Goal: Use online tool/utility: Utilize a website feature to perform a specific function

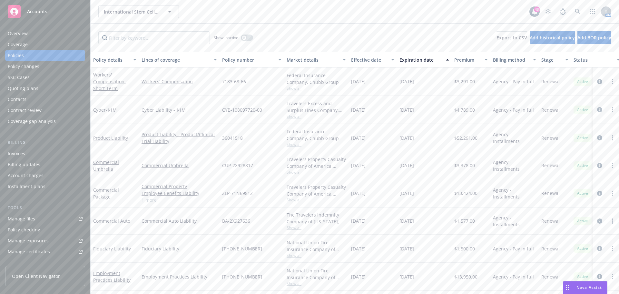
scroll to position [32, 0]
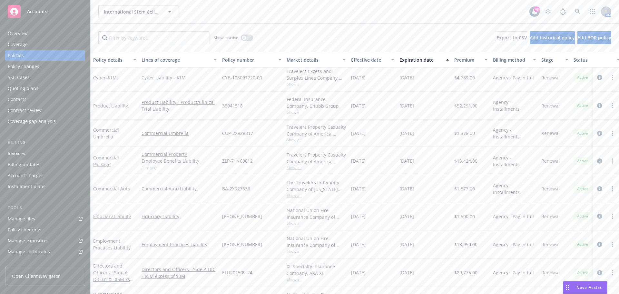
click at [576, 286] on span "Nova Assist" at bounding box center [588, 286] width 25 height 5
